Goal: Task Accomplishment & Management: Manage account settings

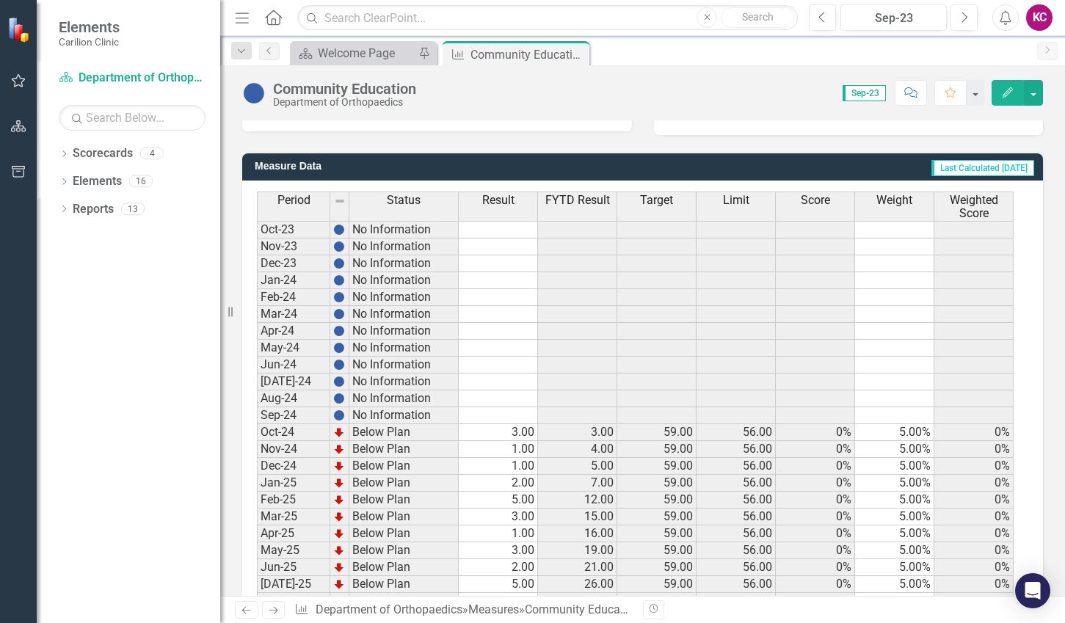
scroll to position [414, 0]
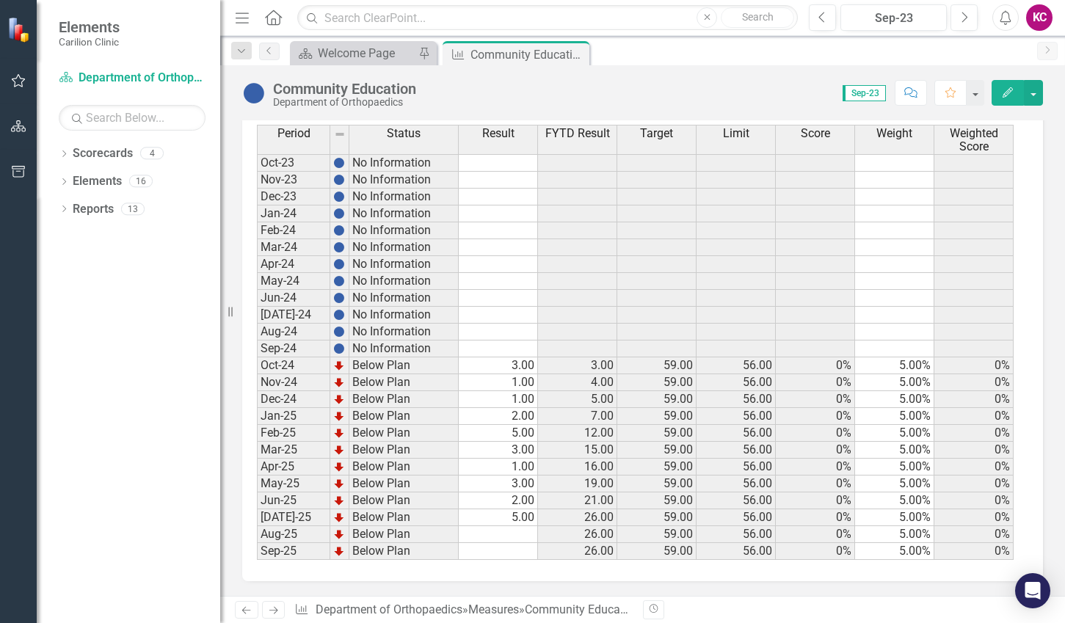
click at [521, 520] on td "5.00" at bounding box center [498, 517] width 79 height 17
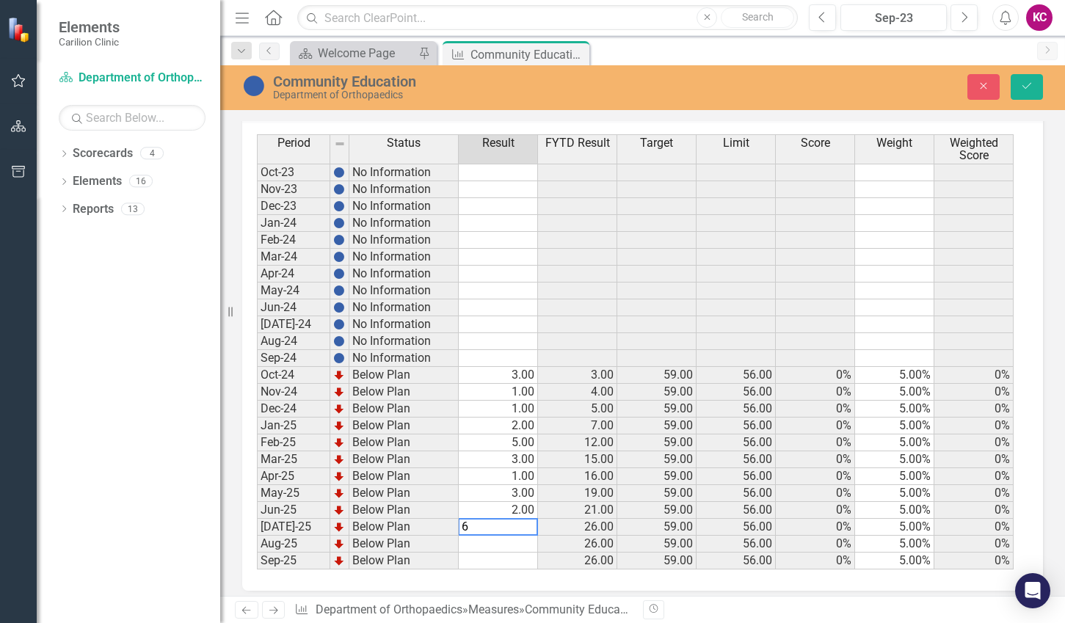
scroll to position [422, 0]
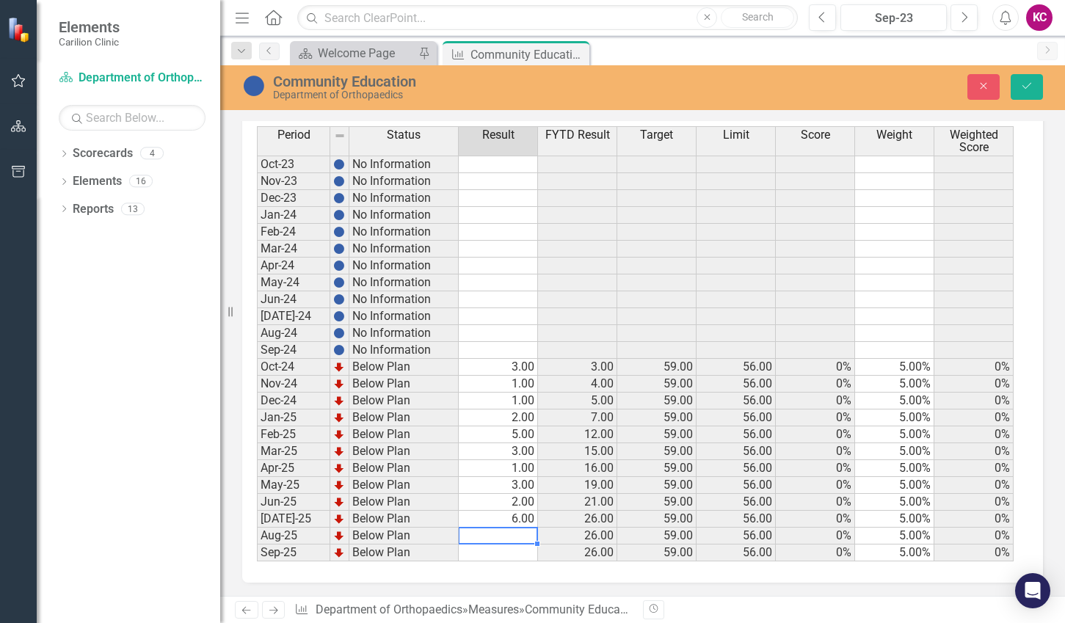
click at [518, 534] on td at bounding box center [498, 536] width 79 height 17
type textarea "1"
click at [1019, 93] on button "Save" at bounding box center [1027, 87] width 32 height 26
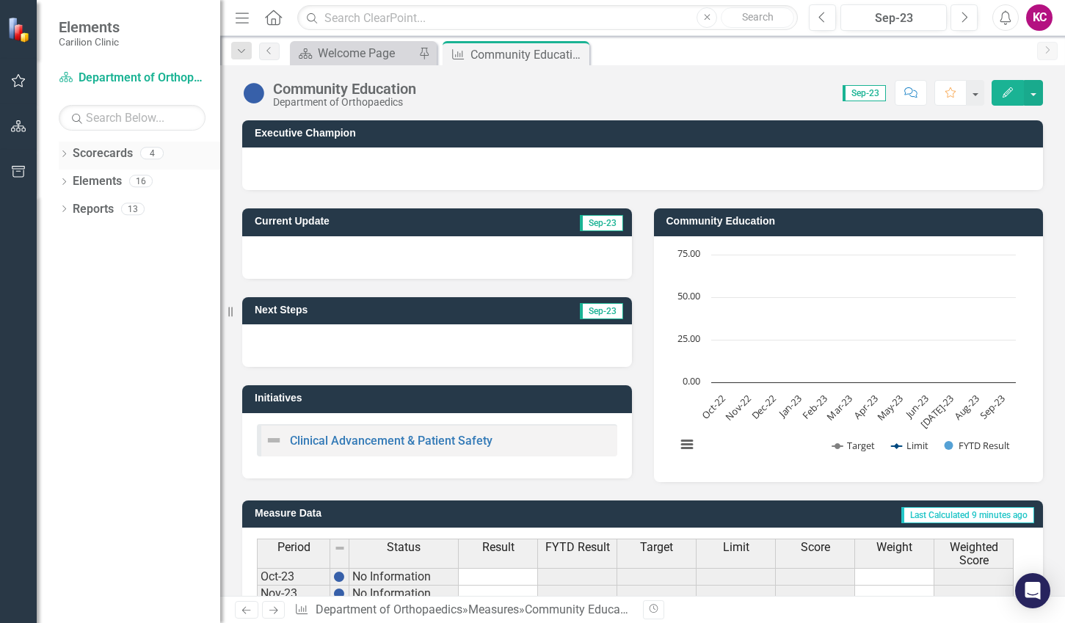
click at [60, 152] on icon "Dropdown" at bounding box center [64, 155] width 10 height 8
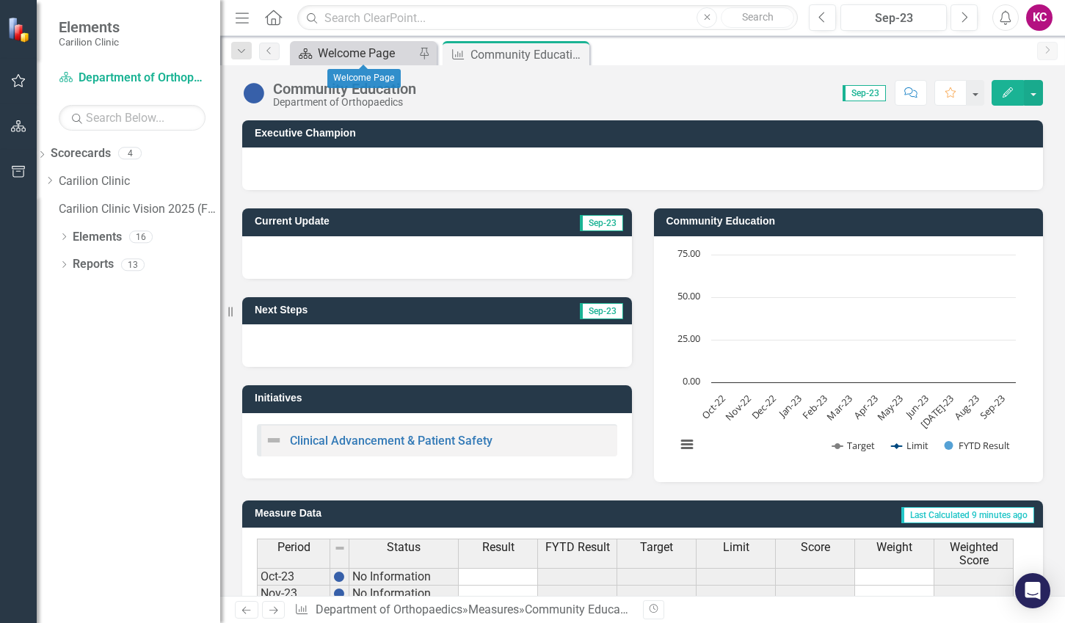
click at [361, 55] on div "Welcome Page" at bounding box center [366, 53] width 97 height 18
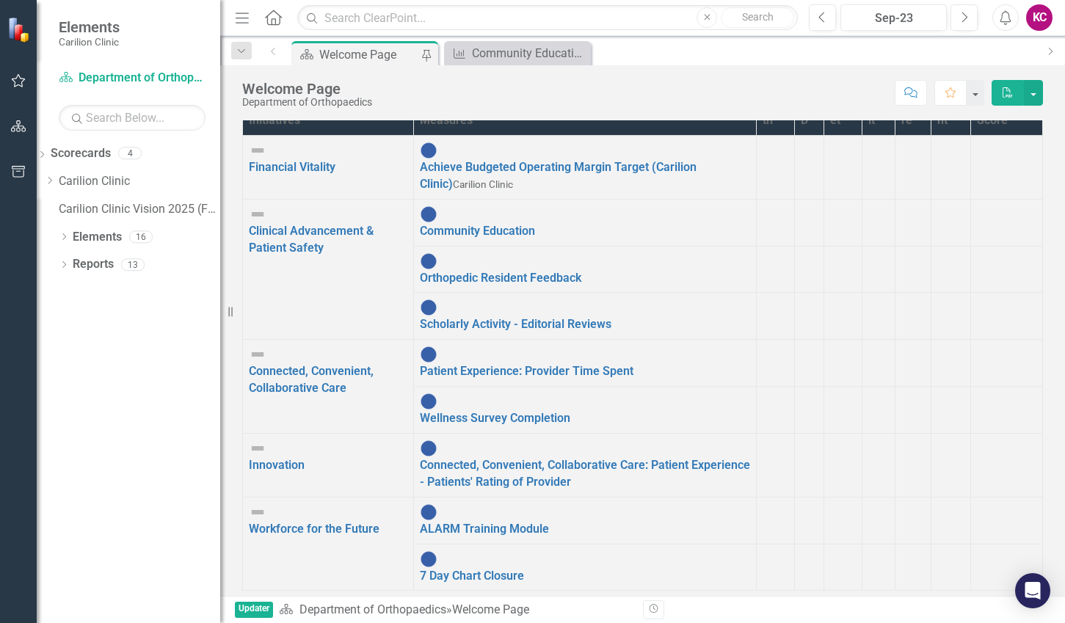
scroll to position [224, 0]
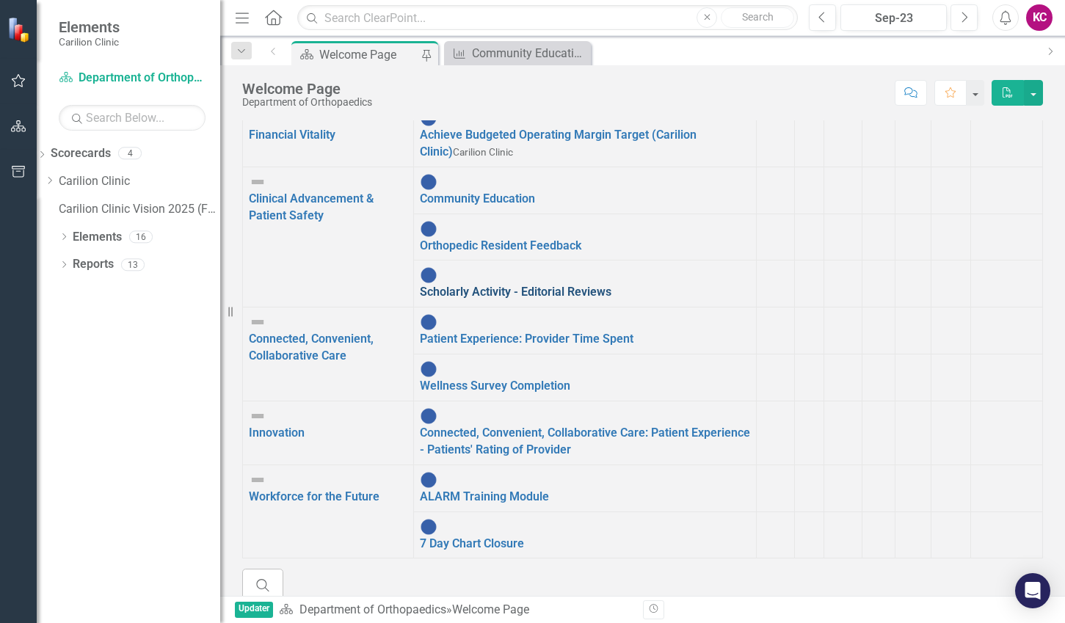
click at [446, 299] on link "Scholarly Activity - Editorial Reviews" at bounding box center [516, 292] width 192 height 14
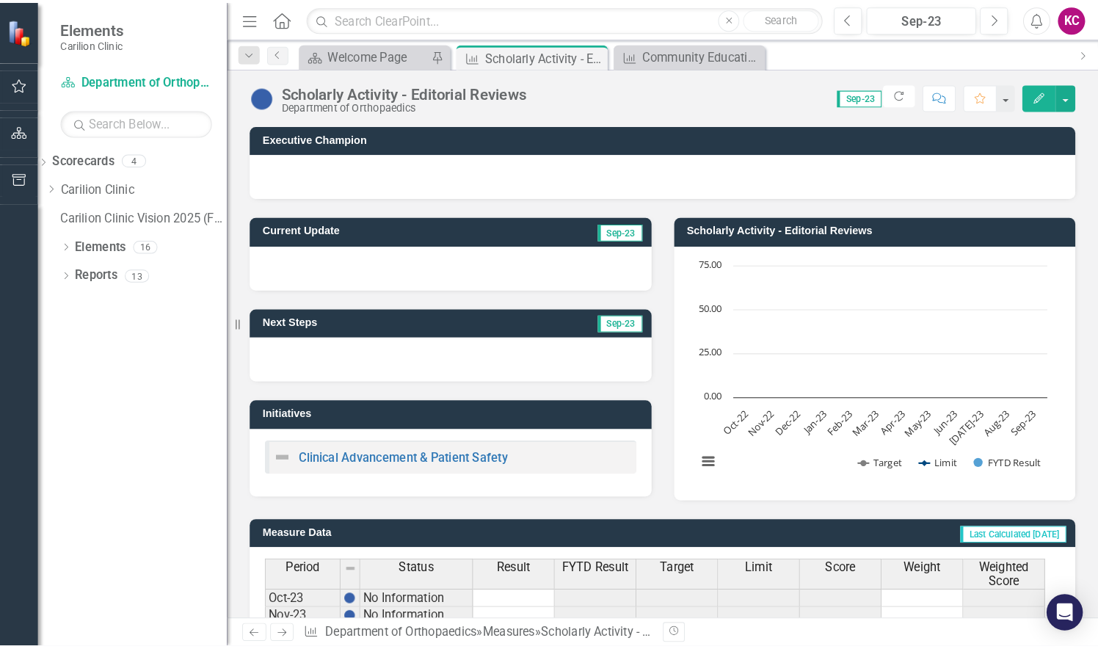
scroll to position [414, 0]
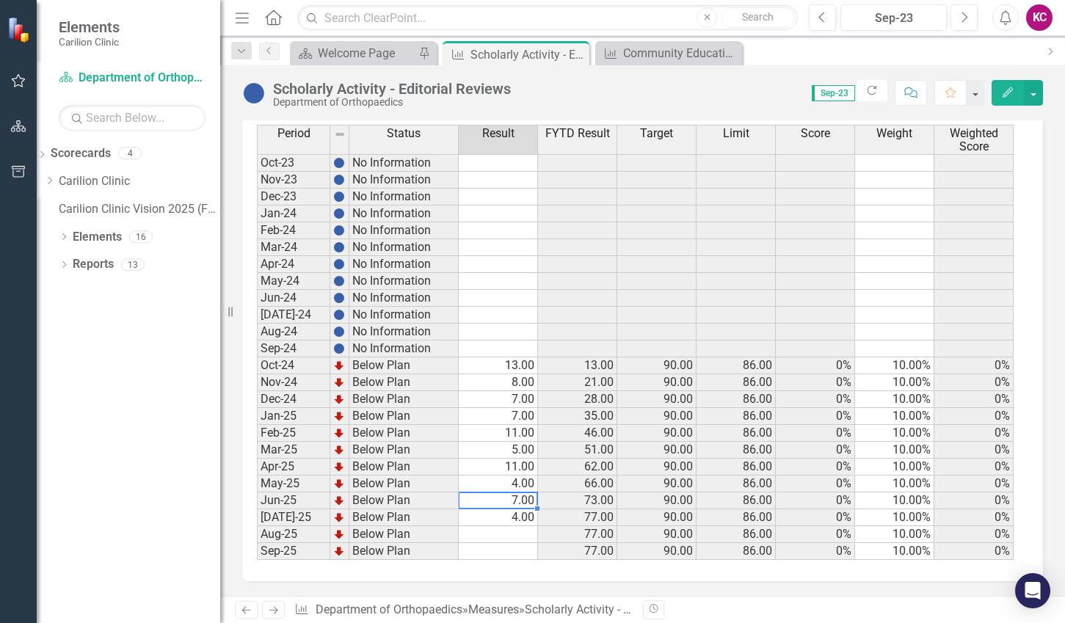
click at [520, 504] on td "7.00" at bounding box center [498, 500] width 79 height 17
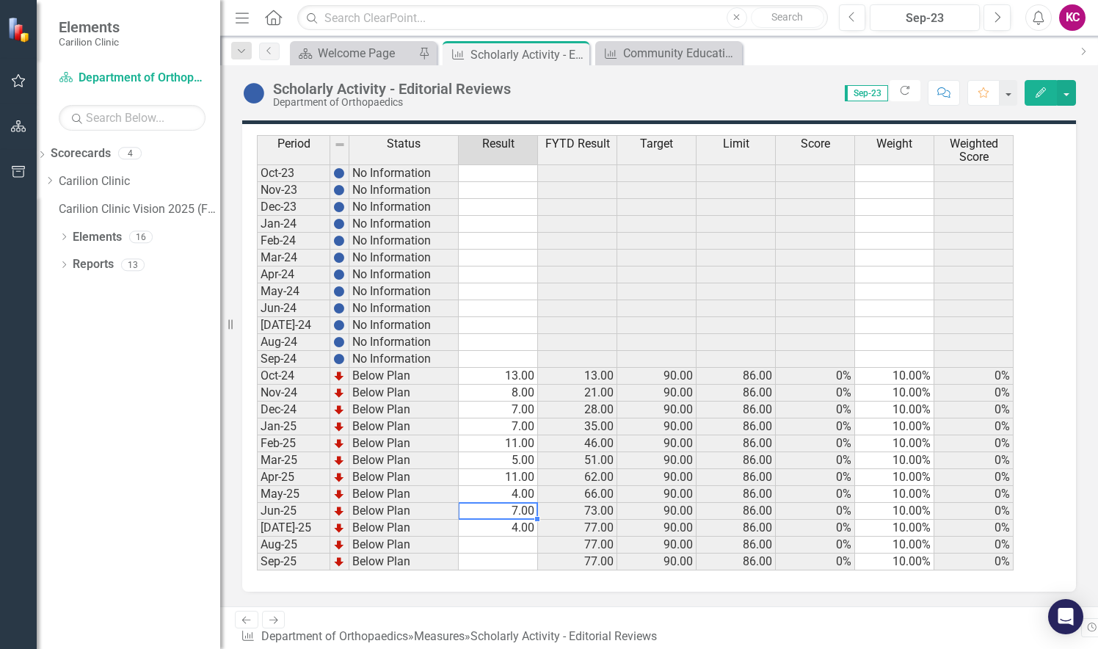
scroll to position [388, 0]
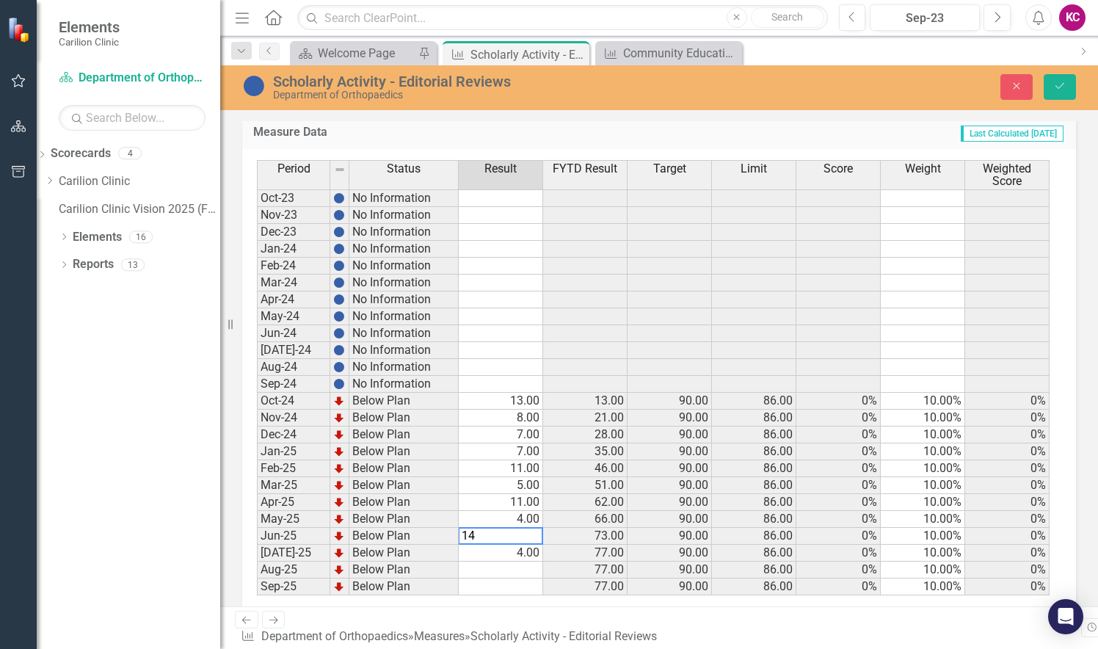
click at [525, 553] on td "4.00" at bounding box center [501, 553] width 84 height 17
click at [524, 575] on td at bounding box center [501, 569] width 84 height 17
type textarea "4"
click at [1055, 81] on icon "Save" at bounding box center [1059, 86] width 13 height 10
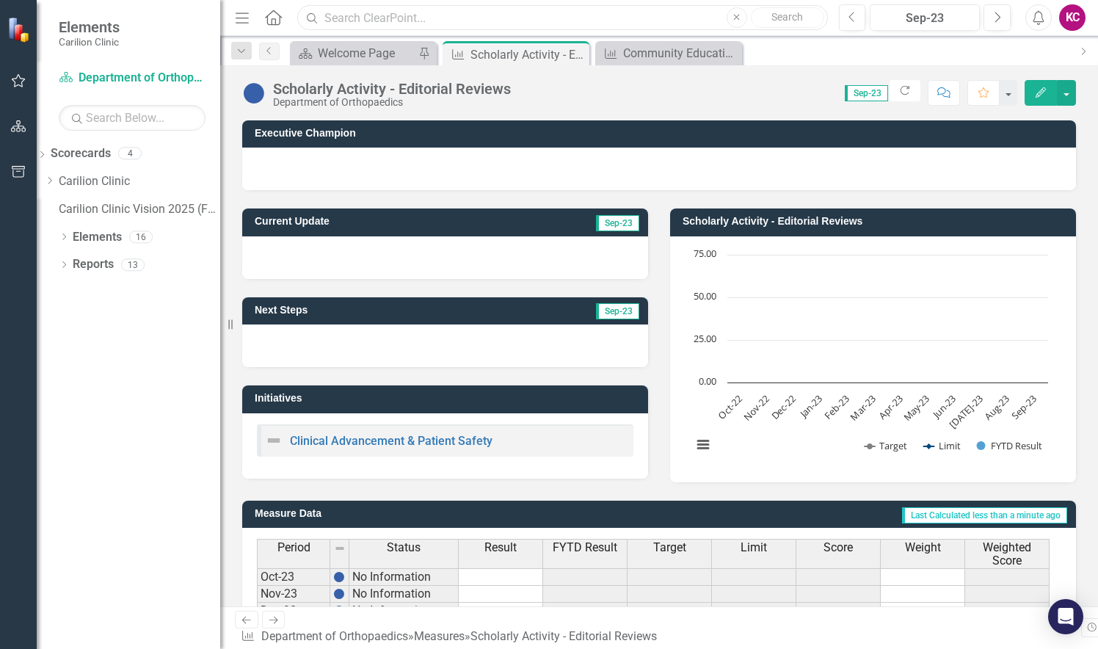
click at [639, 10] on input "text" at bounding box center [562, 18] width 530 height 26
